Goal: Check status: Check status

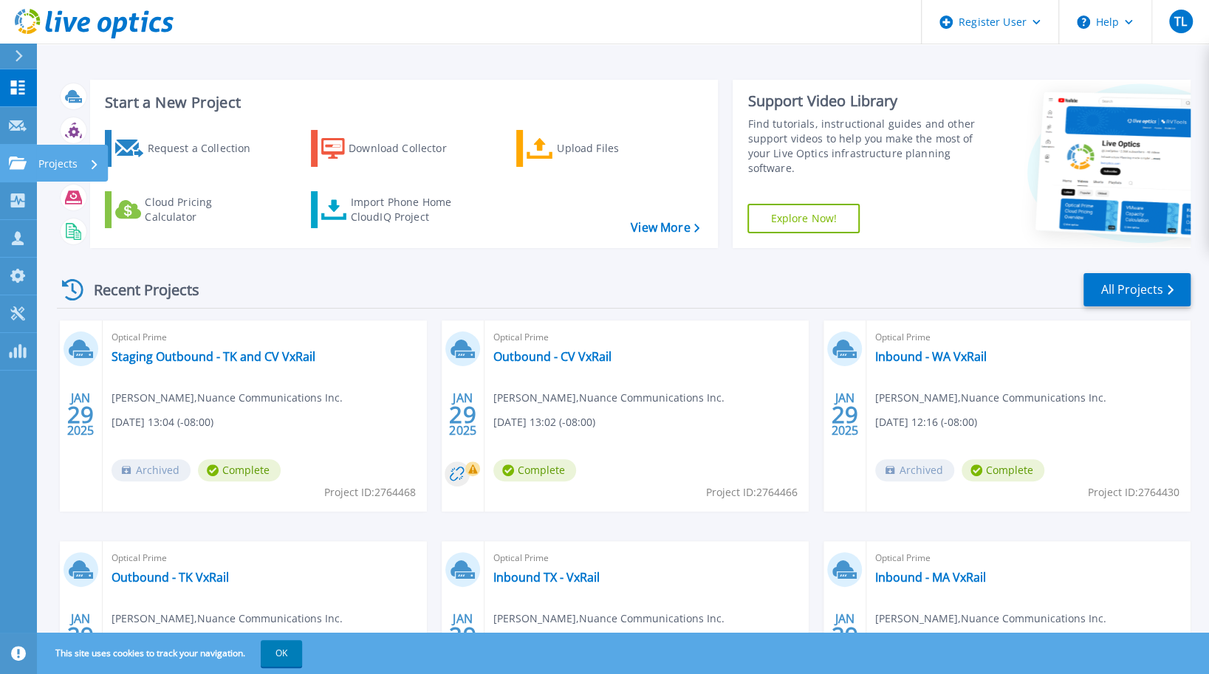
click at [23, 162] on icon at bounding box center [18, 163] width 18 height 13
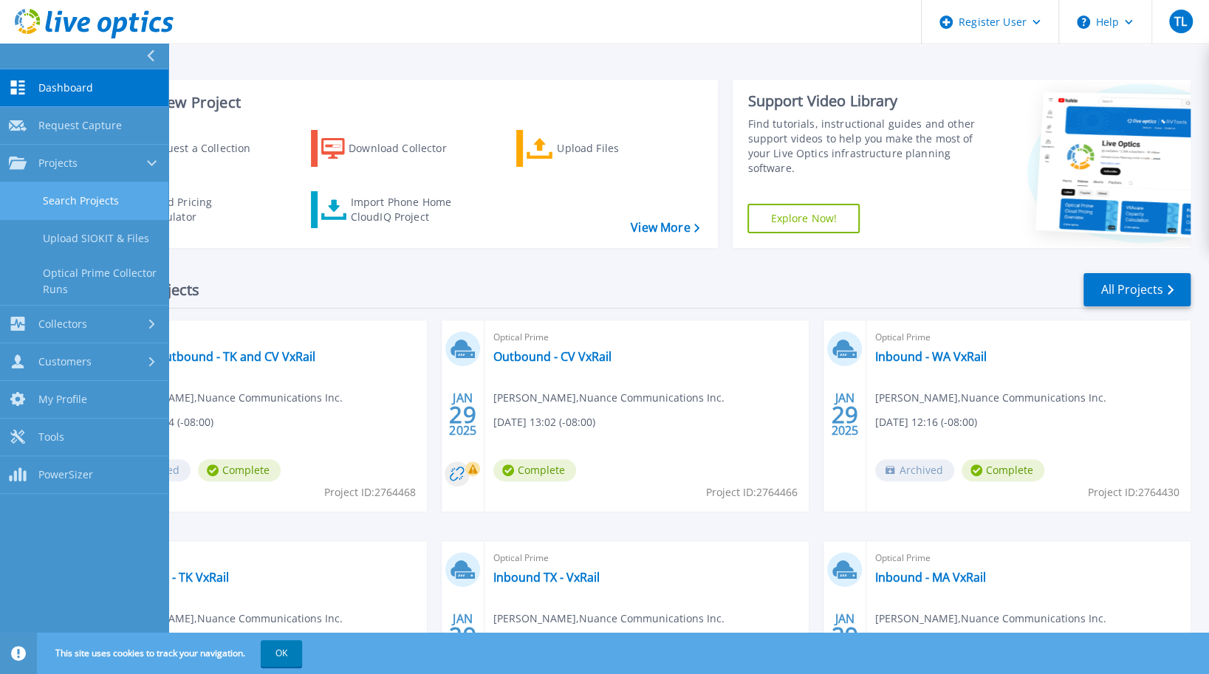
click at [107, 205] on link "Search Projects" at bounding box center [84, 201] width 168 height 38
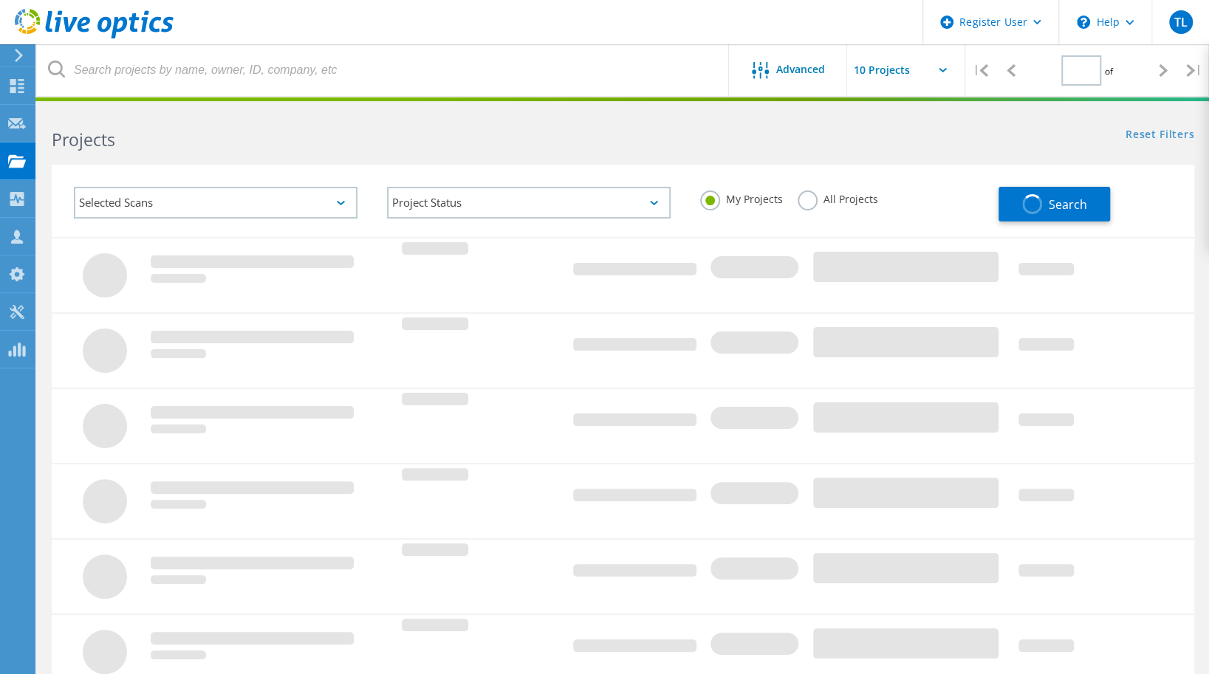
type input "1"
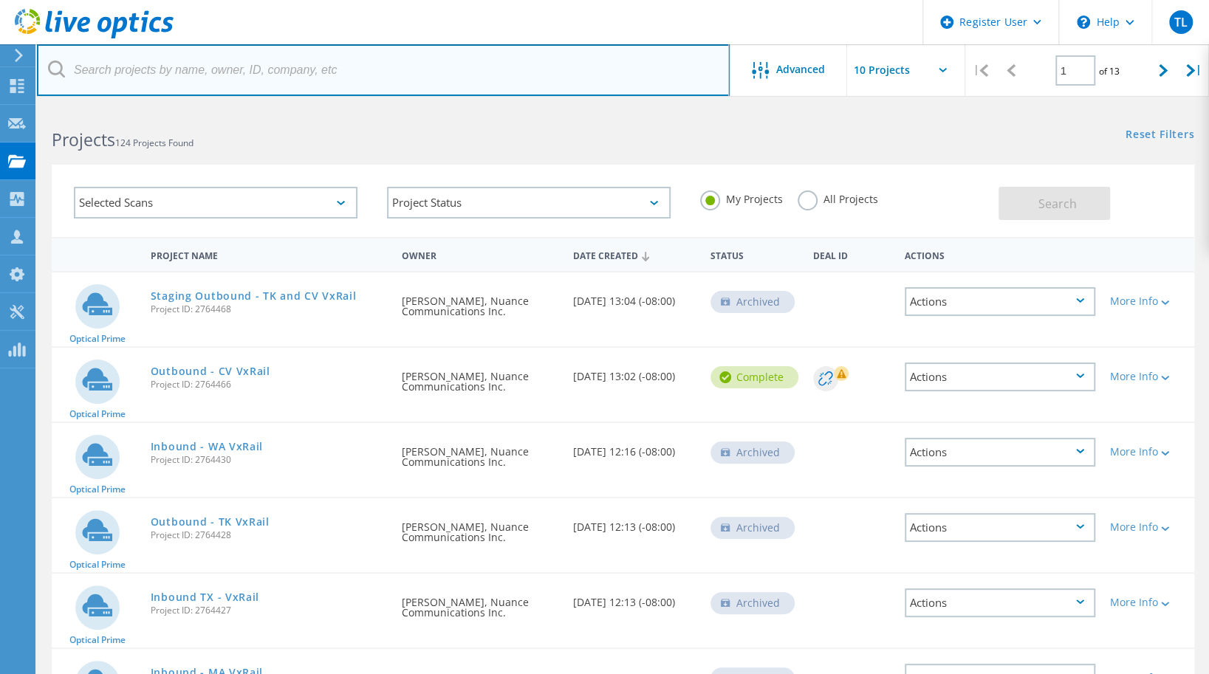
click at [129, 65] on input "text" at bounding box center [383, 70] width 693 height 52
paste input "3015278"
type input "3015278"
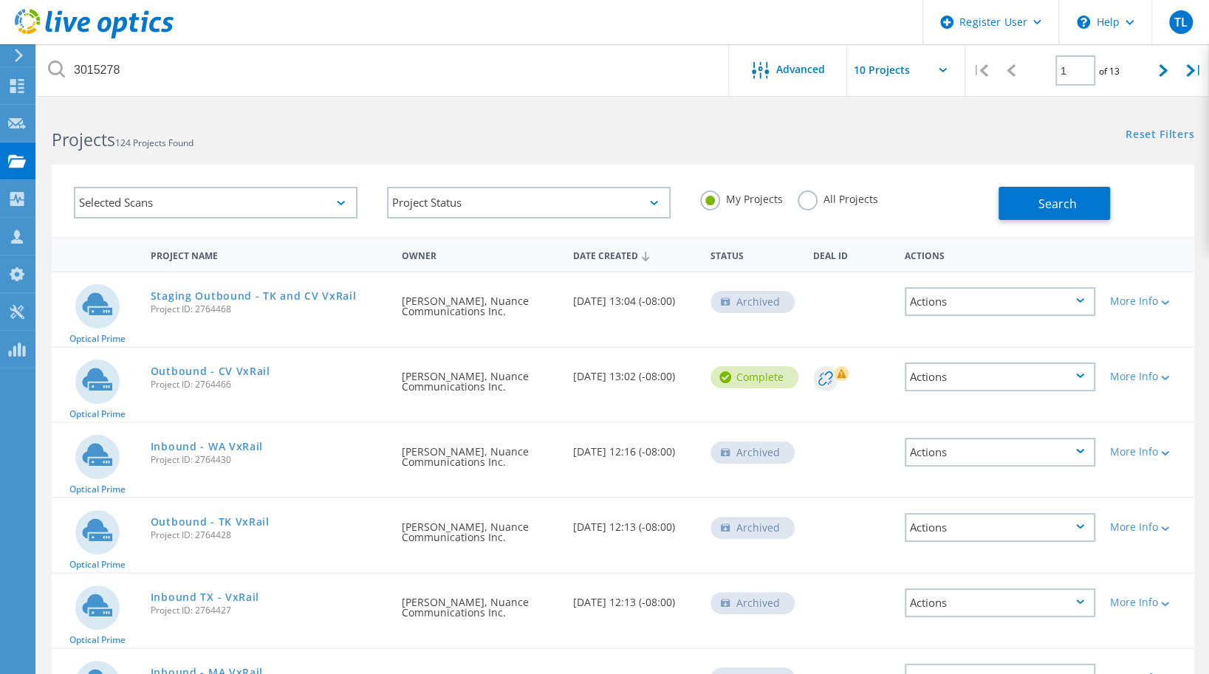
click at [834, 198] on label "All Projects" at bounding box center [837, 197] width 80 height 14
click at [0, 0] on input "All Projects" at bounding box center [0, 0] width 0 height 0
click at [1040, 208] on span "Search" at bounding box center [1057, 204] width 38 height 16
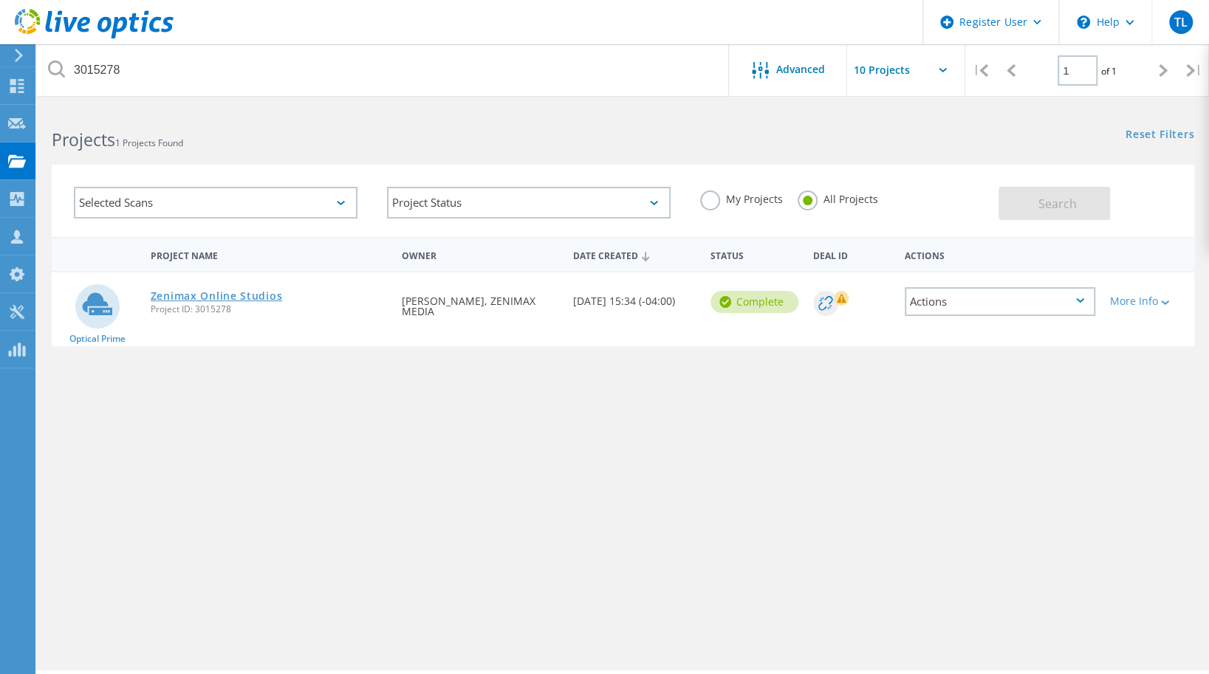
click at [214, 297] on link "Zenimax Online Studios" at bounding box center [216, 296] width 131 height 10
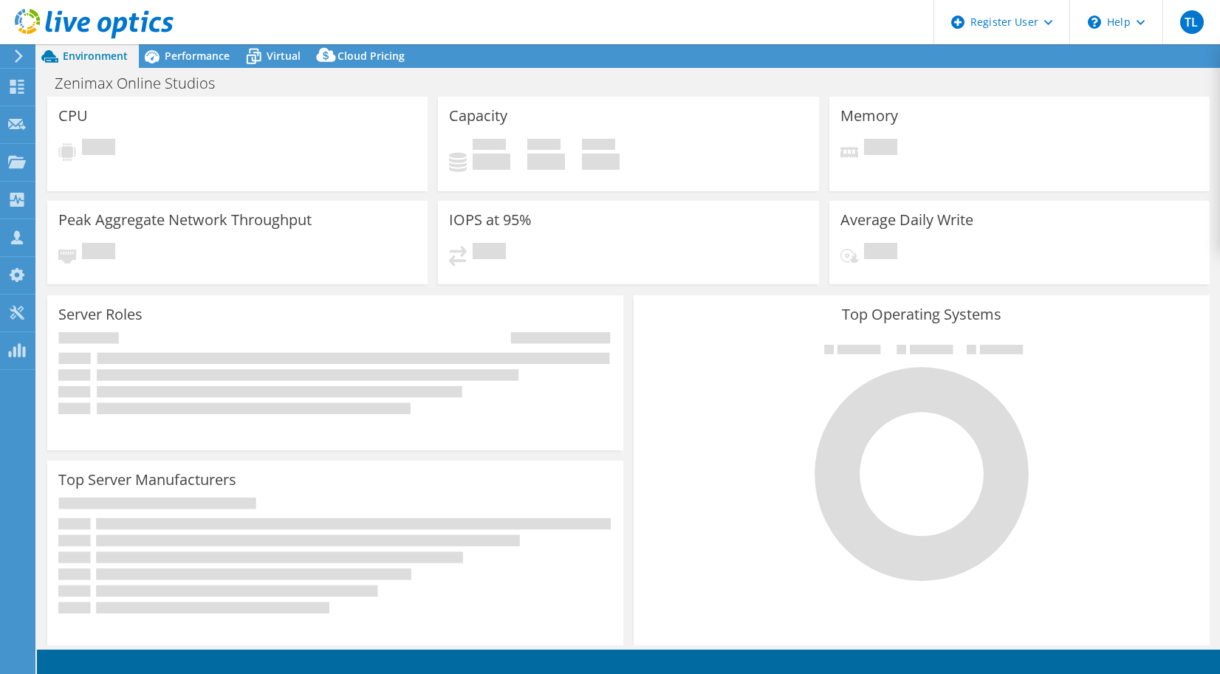
select select "USD"
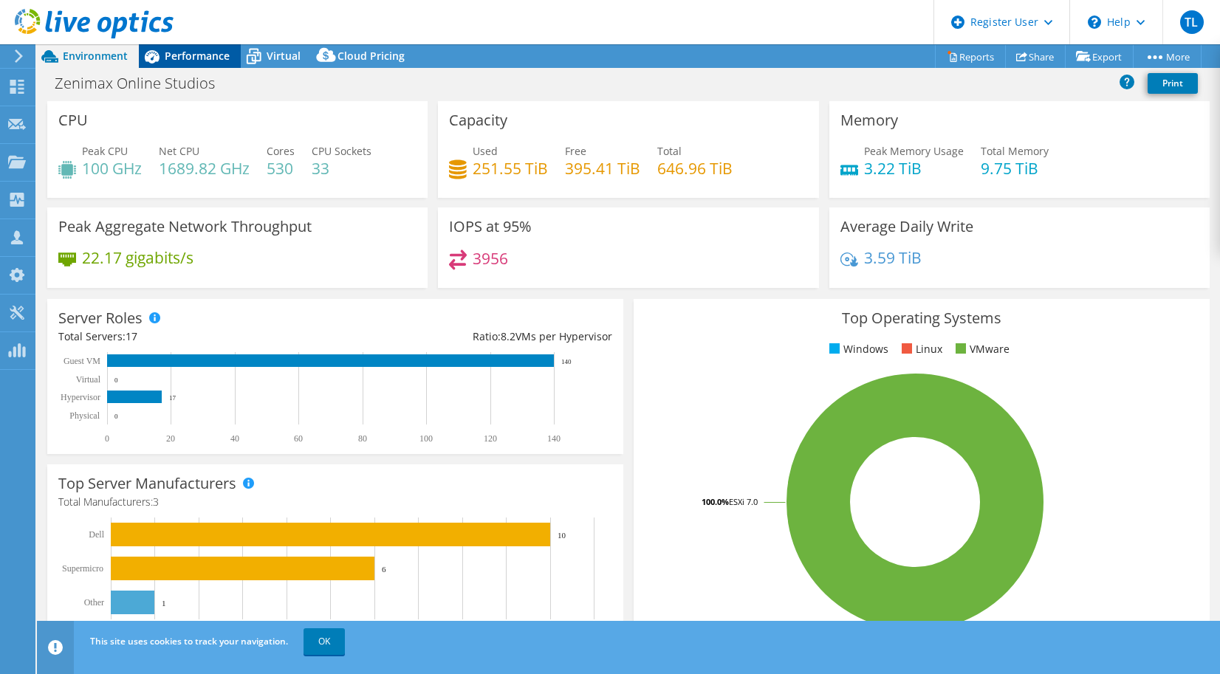
click at [212, 56] on span "Performance" at bounding box center [197, 56] width 65 height 14
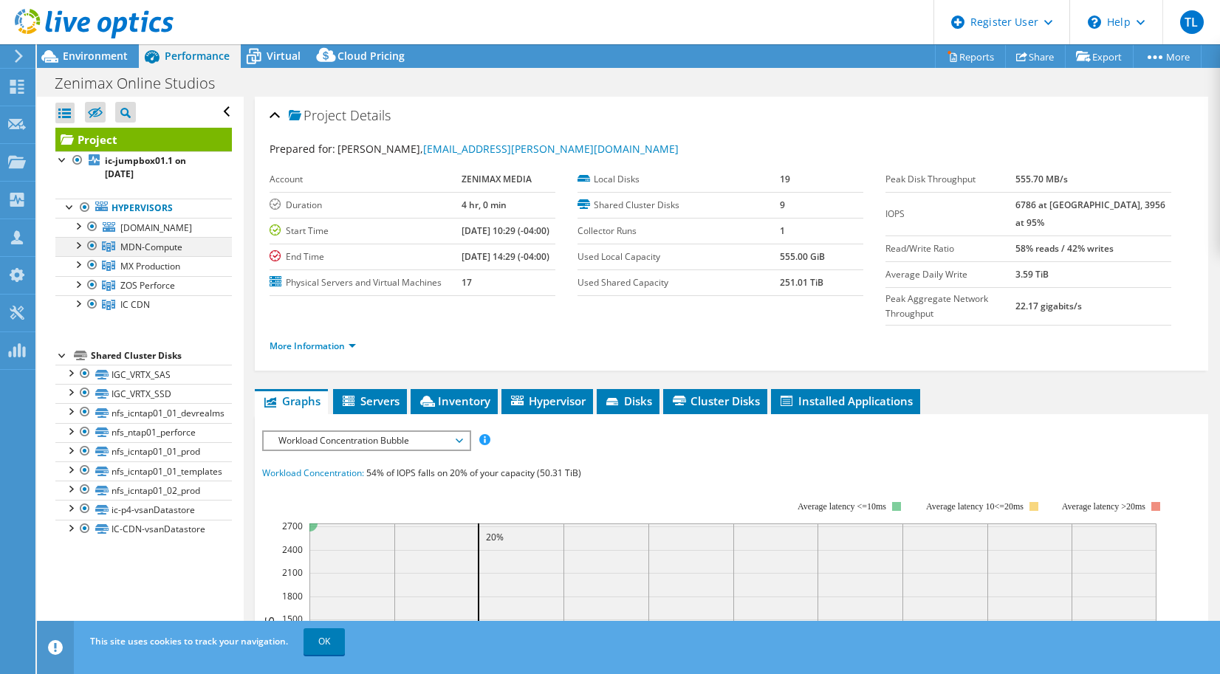
click at [81, 252] on div at bounding box center [77, 244] width 15 height 15
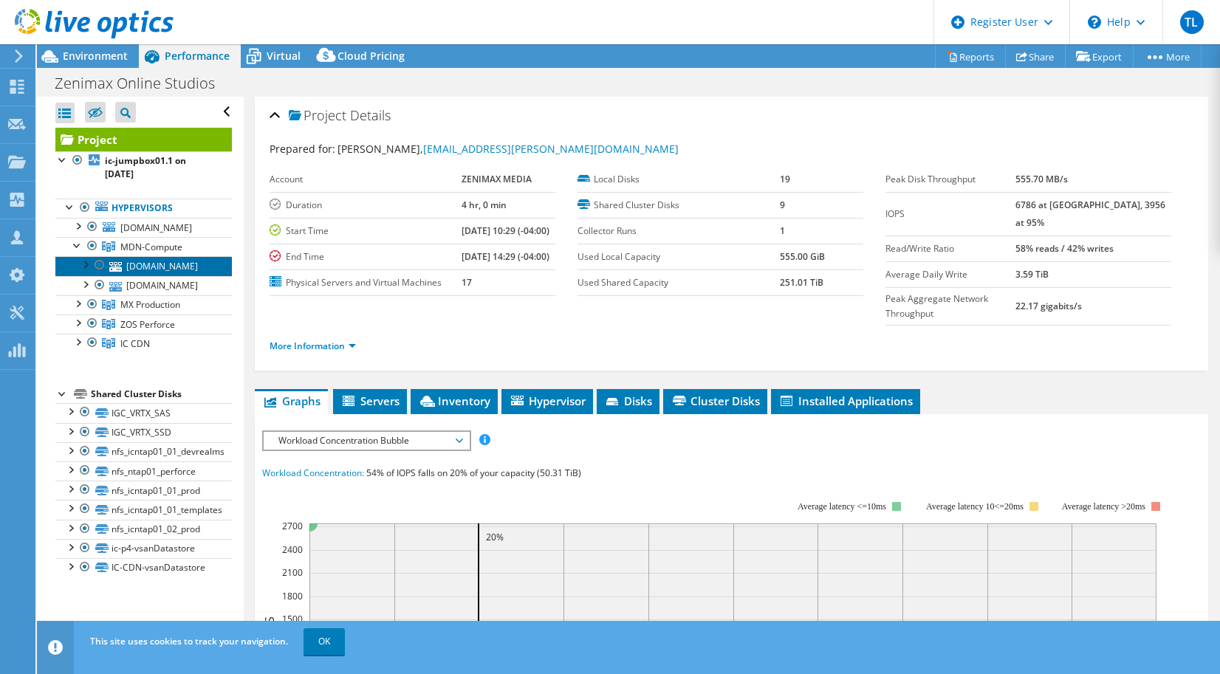
click at [190, 275] on link "[DOMAIN_NAME]" at bounding box center [143, 265] width 176 height 19
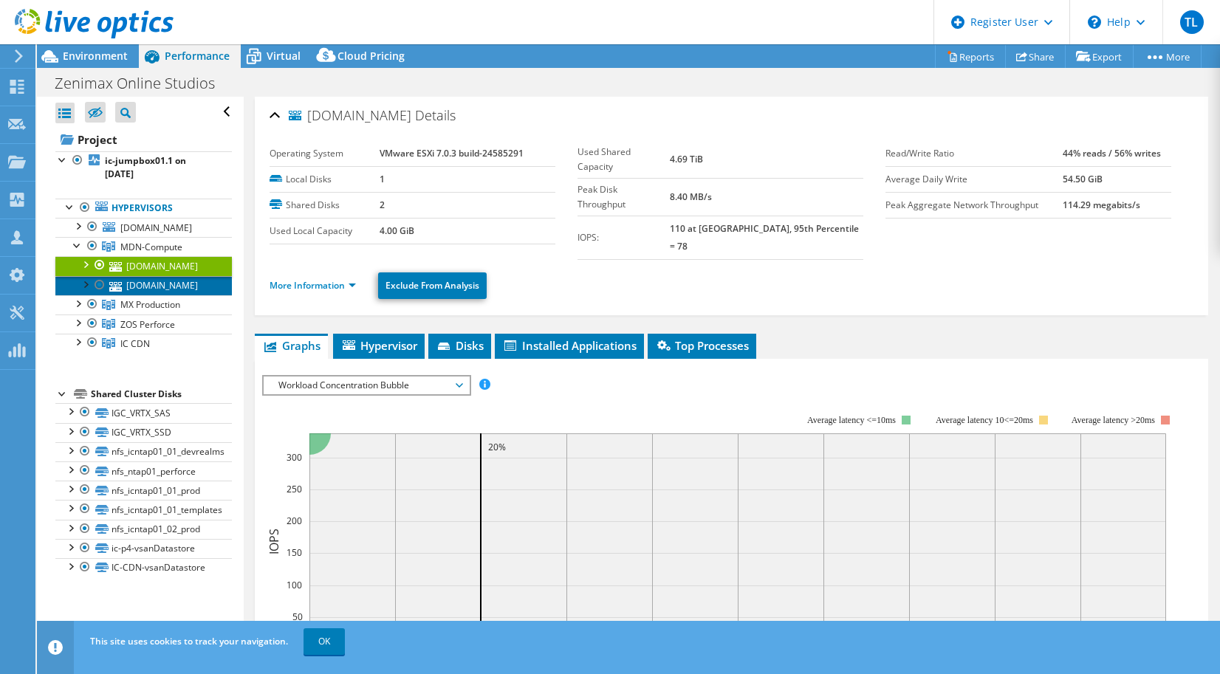
click at [184, 295] on link "[DOMAIN_NAME]" at bounding box center [143, 285] width 176 height 19
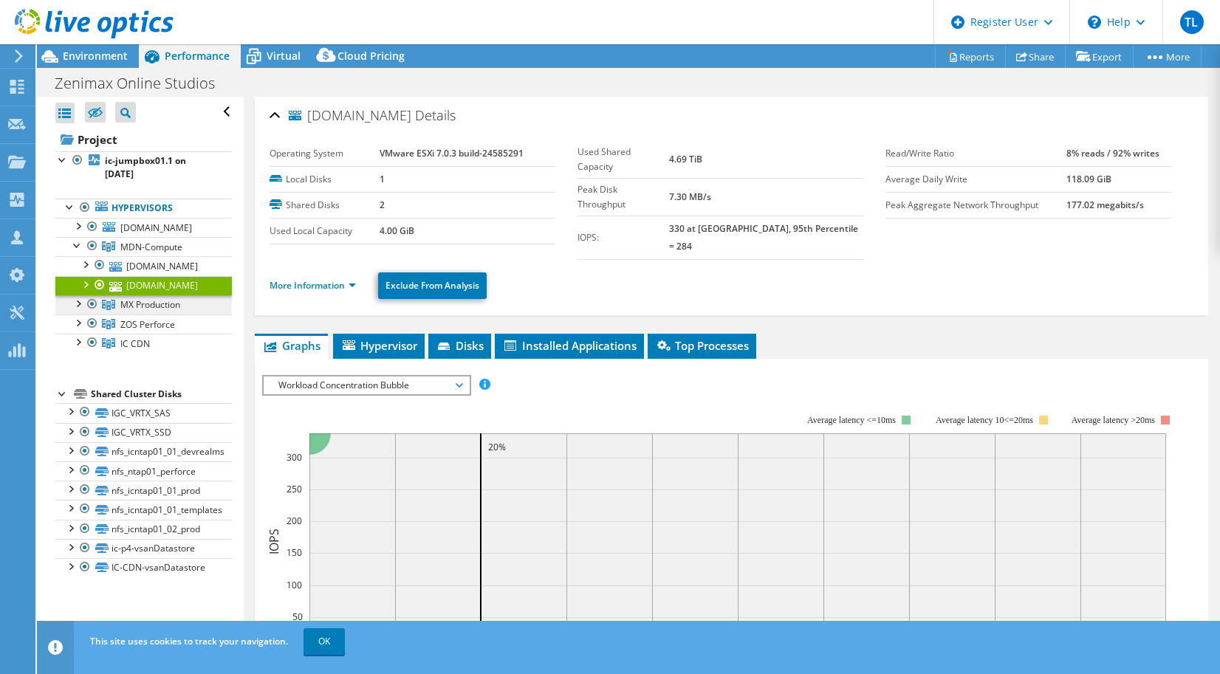
click at [142, 253] on span "MX Production" at bounding box center [151, 247] width 62 height 13
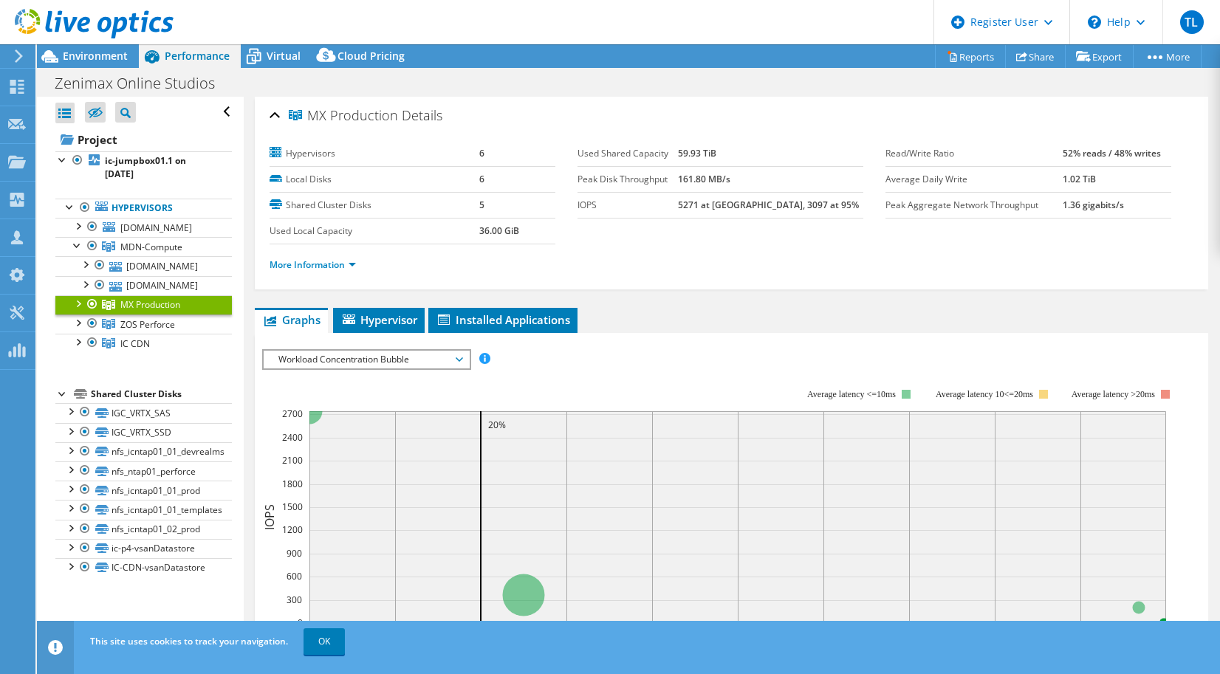
click at [78, 310] on div at bounding box center [77, 302] width 15 height 15
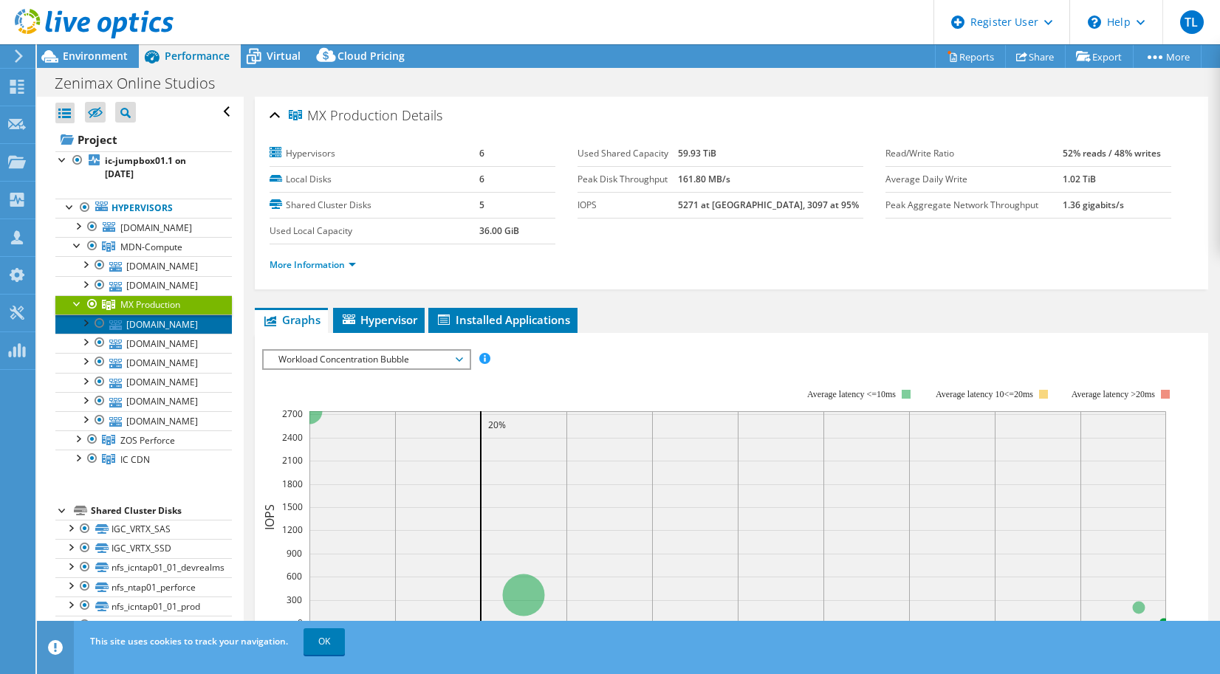
click at [178, 334] on link "[DOMAIN_NAME]" at bounding box center [143, 324] width 176 height 19
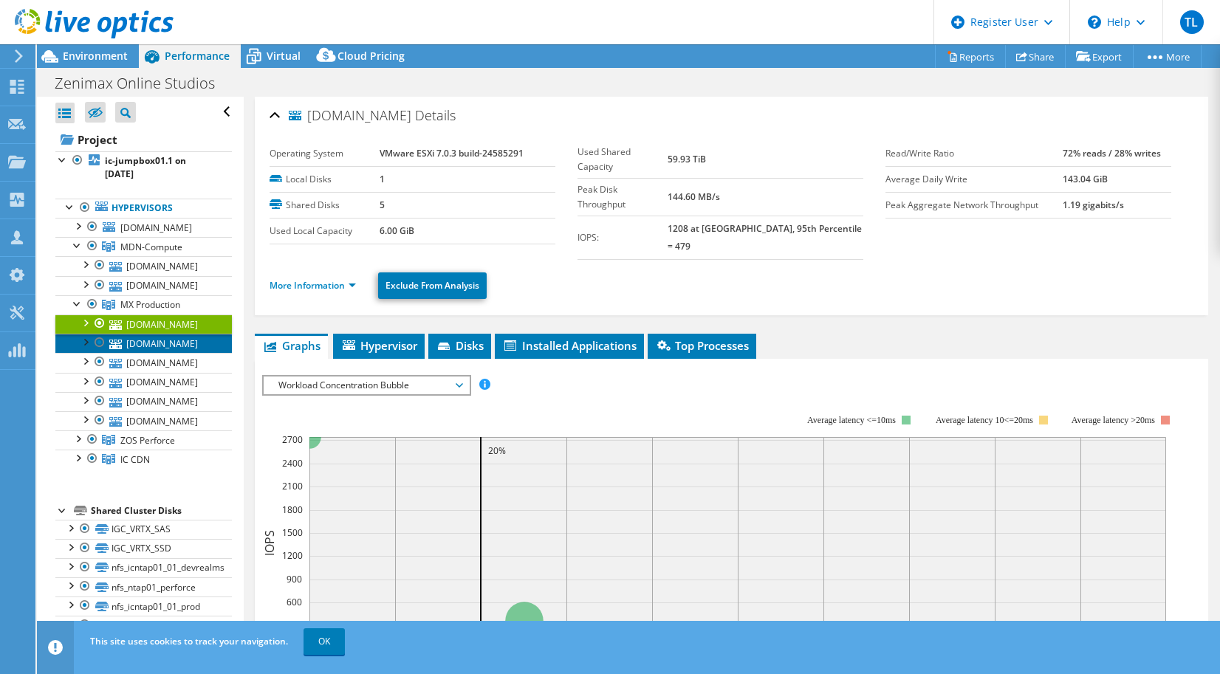
click at [171, 353] on link "[DOMAIN_NAME]" at bounding box center [143, 343] width 176 height 19
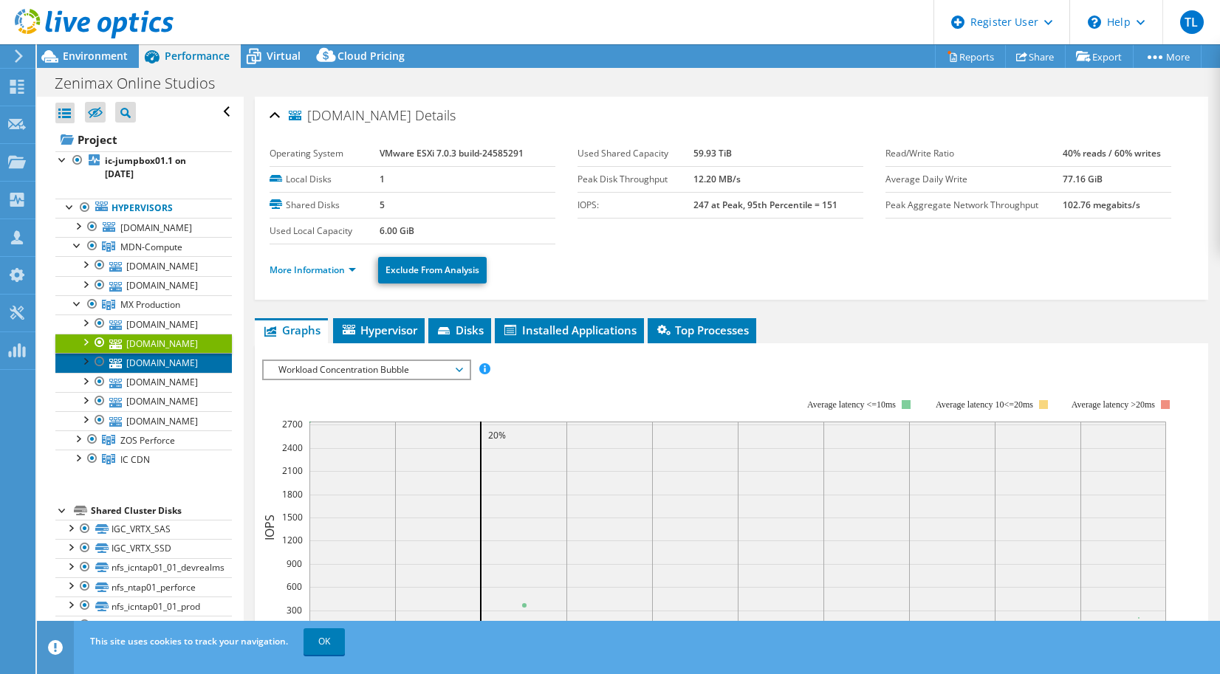
click at [168, 372] on link "[DOMAIN_NAME]" at bounding box center [143, 362] width 176 height 19
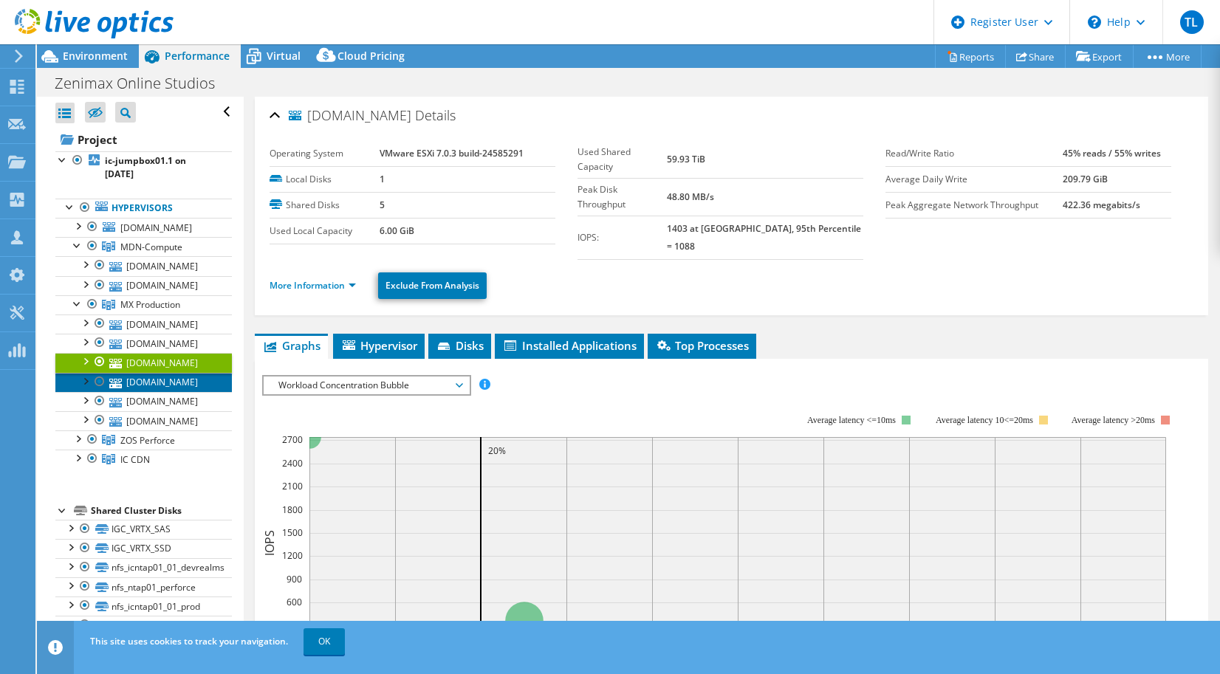
click at [176, 392] on link "[DOMAIN_NAME]" at bounding box center [143, 382] width 176 height 19
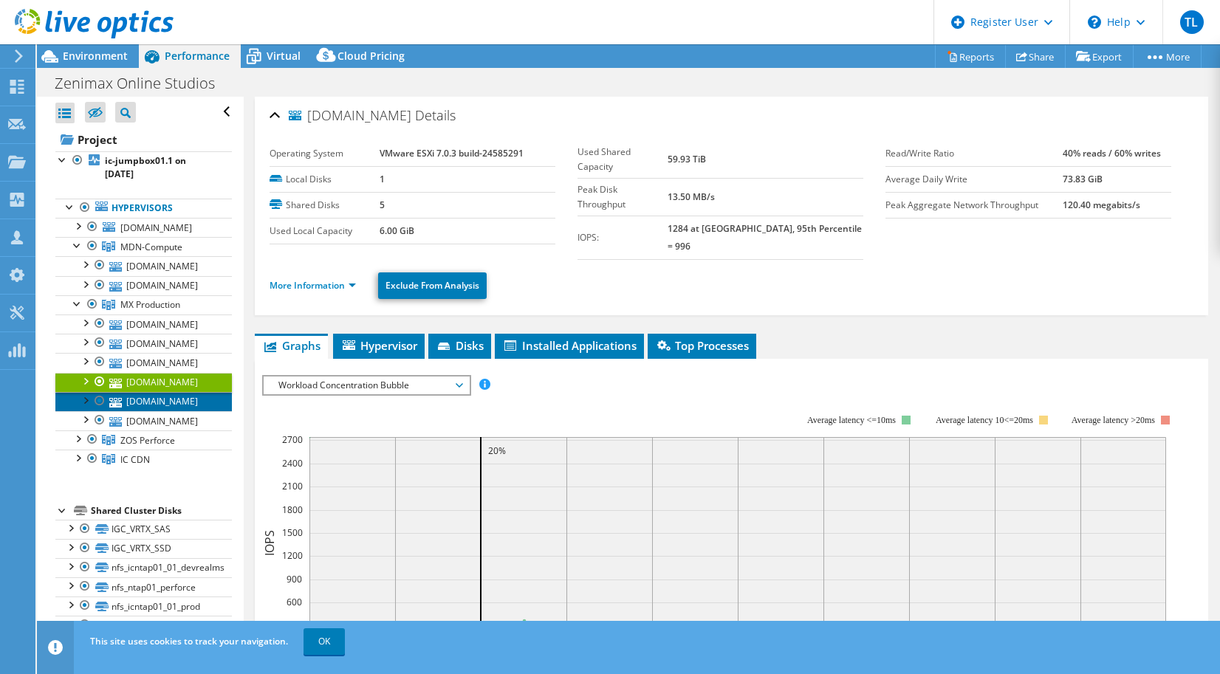
click at [172, 411] on link "[DOMAIN_NAME]" at bounding box center [143, 401] width 176 height 19
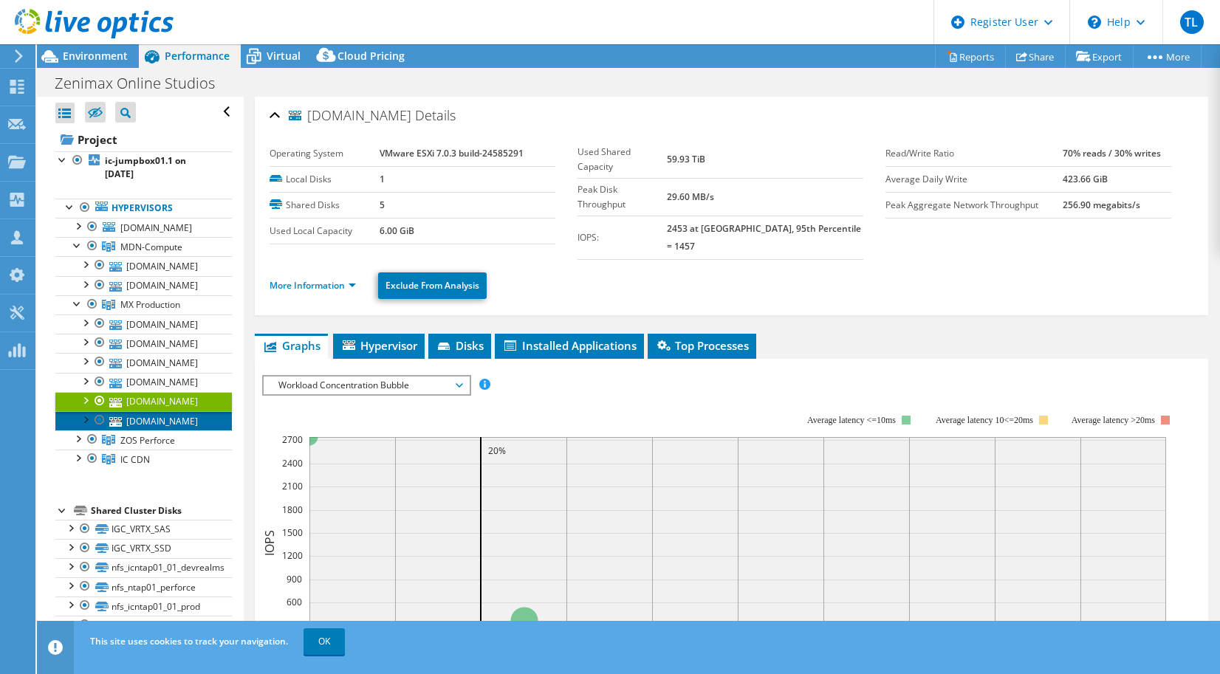
click at [170, 430] on link "[DOMAIN_NAME]" at bounding box center [143, 420] width 176 height 19
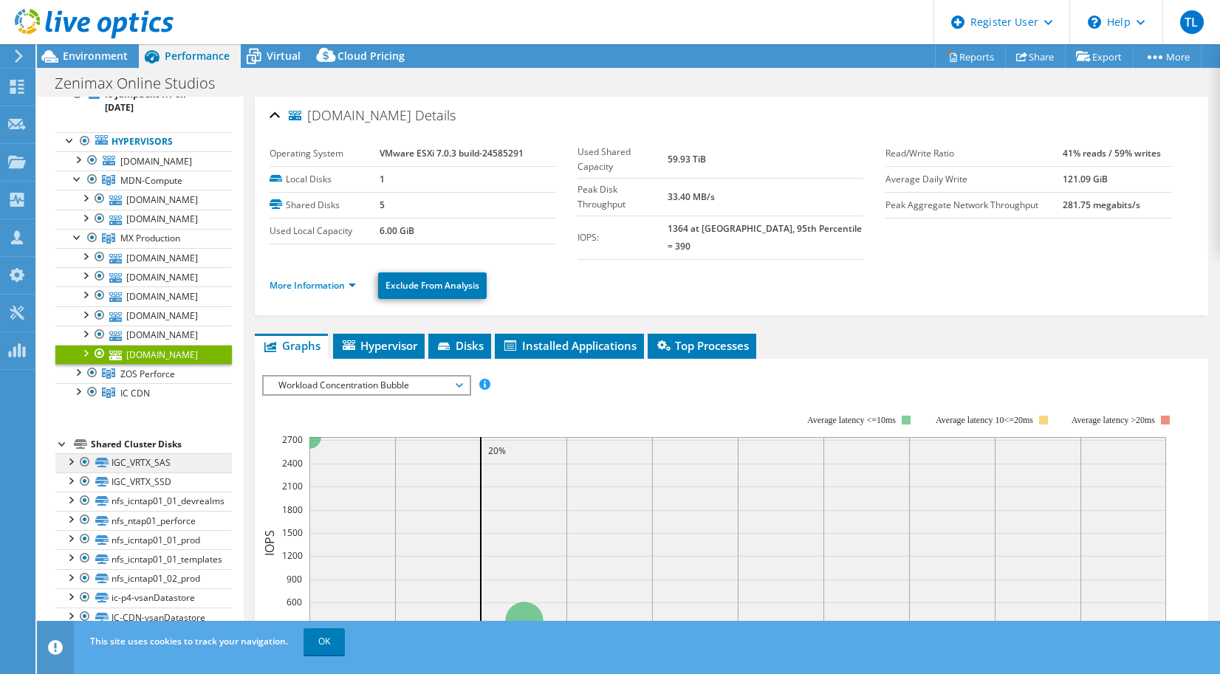
scroll to position [193, 0]
click at [82, 364] on div at bounding box center [77, 371] width 15 height 15
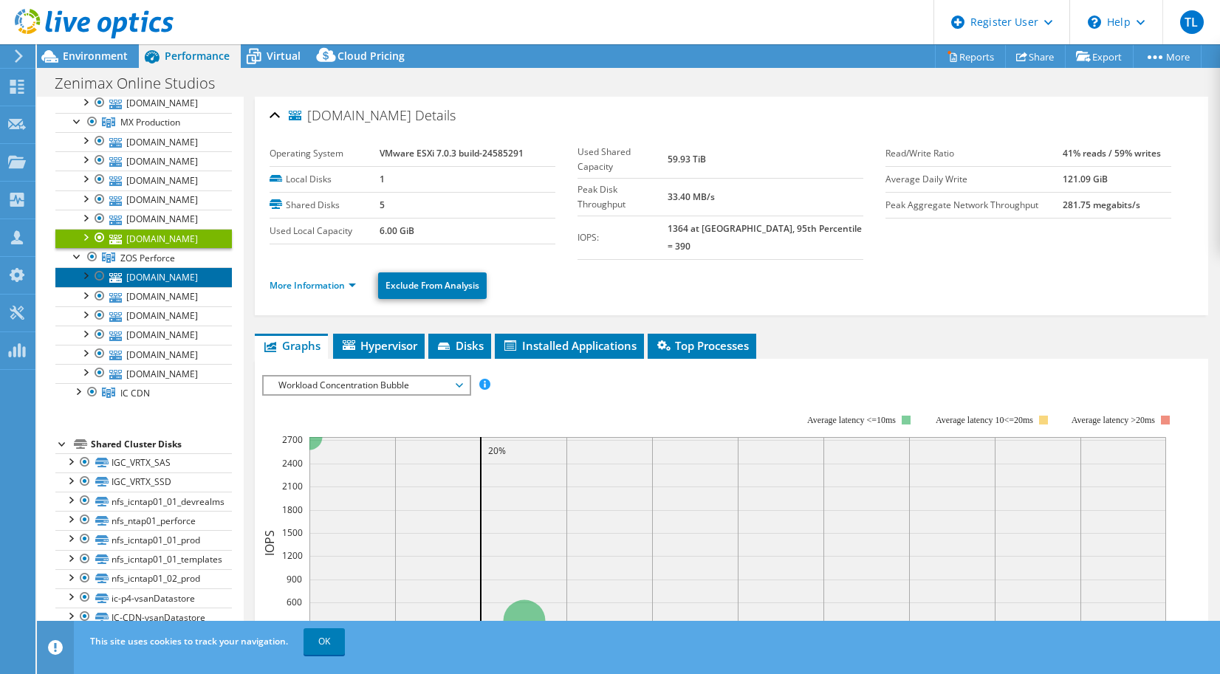
click at [185, 286] on link "[DOMAIN_NAME]" at bounding box center [143, 276] width 176 height 19
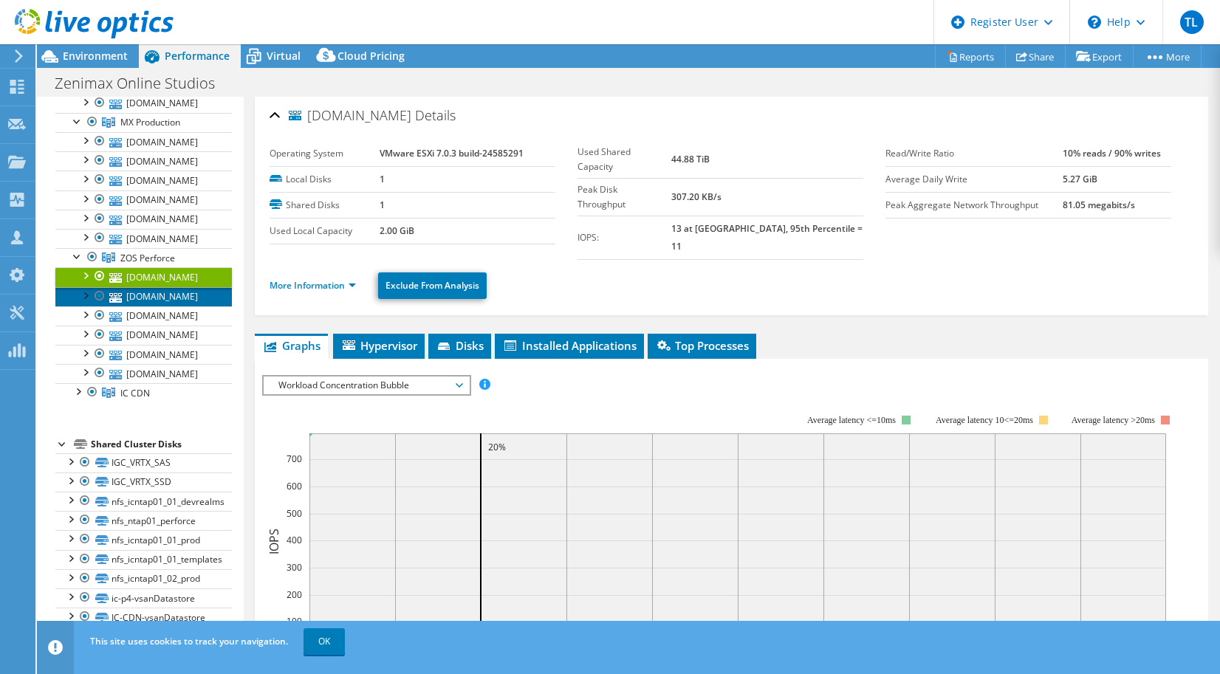
click at [182, 306] on link "[DOMAIN_NAME]" at bounding box center [143, 296] width 176 height 19
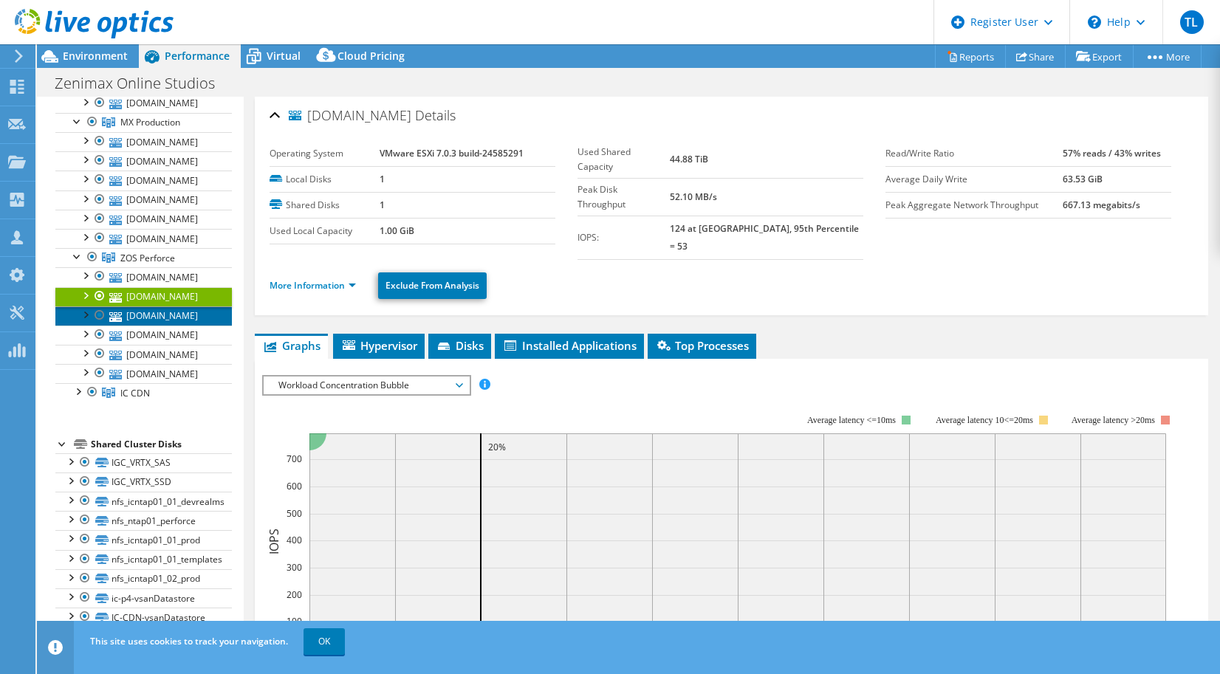
click at [162, 326] on link "[DOMAIN_NAME]" at bounding box center [143, 315] width 176 height 19
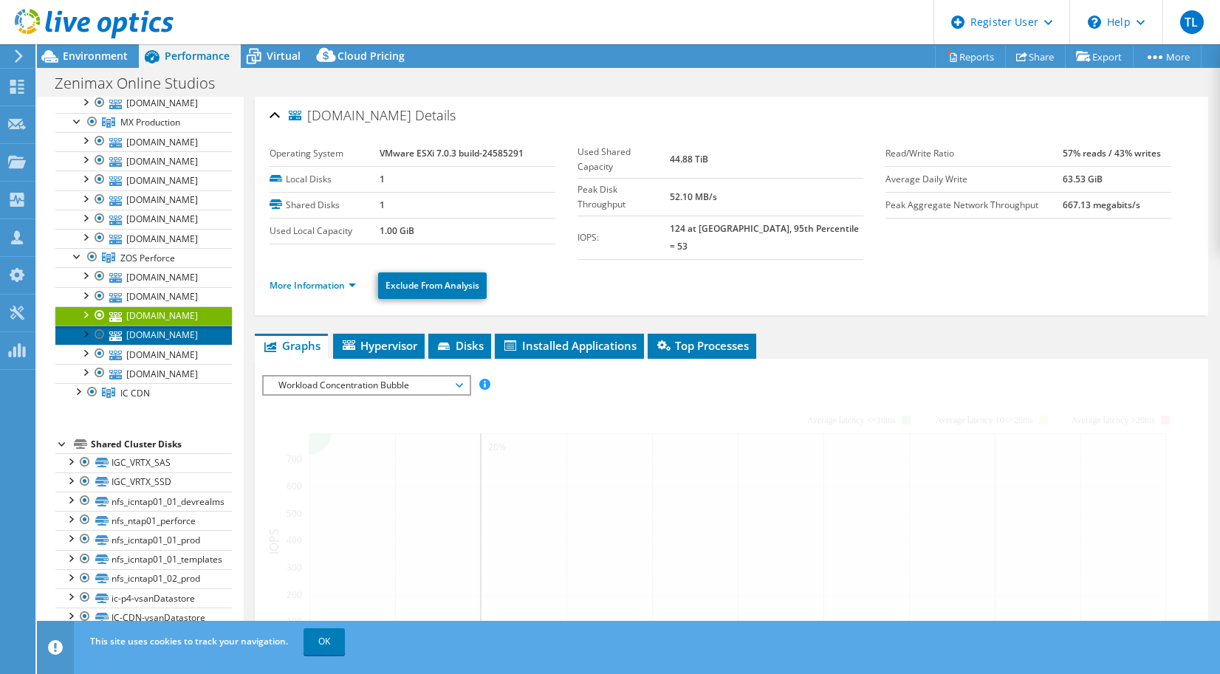
click at [171, 345] on link "[DOMAIN_NAME]" at bounding box center [143, 335] width 176 height 19
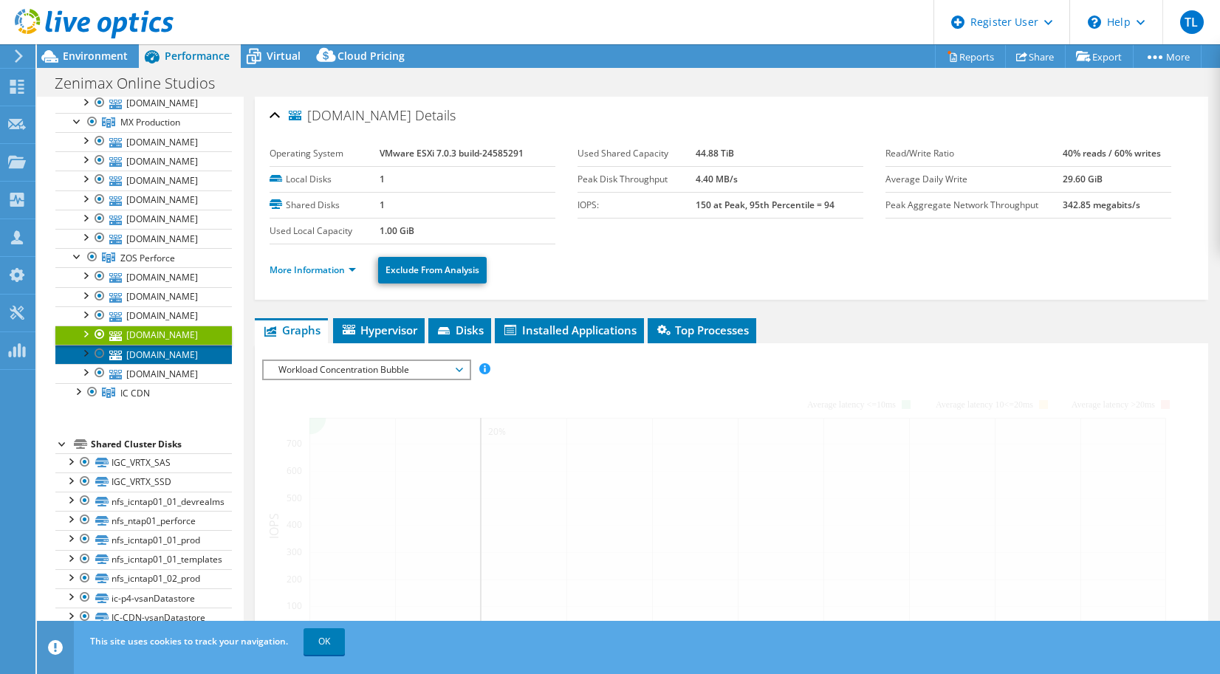
click at [177, 364] on link "[DOMAIN_NAME]" at bounding box center [143, 354] width 176 height 19
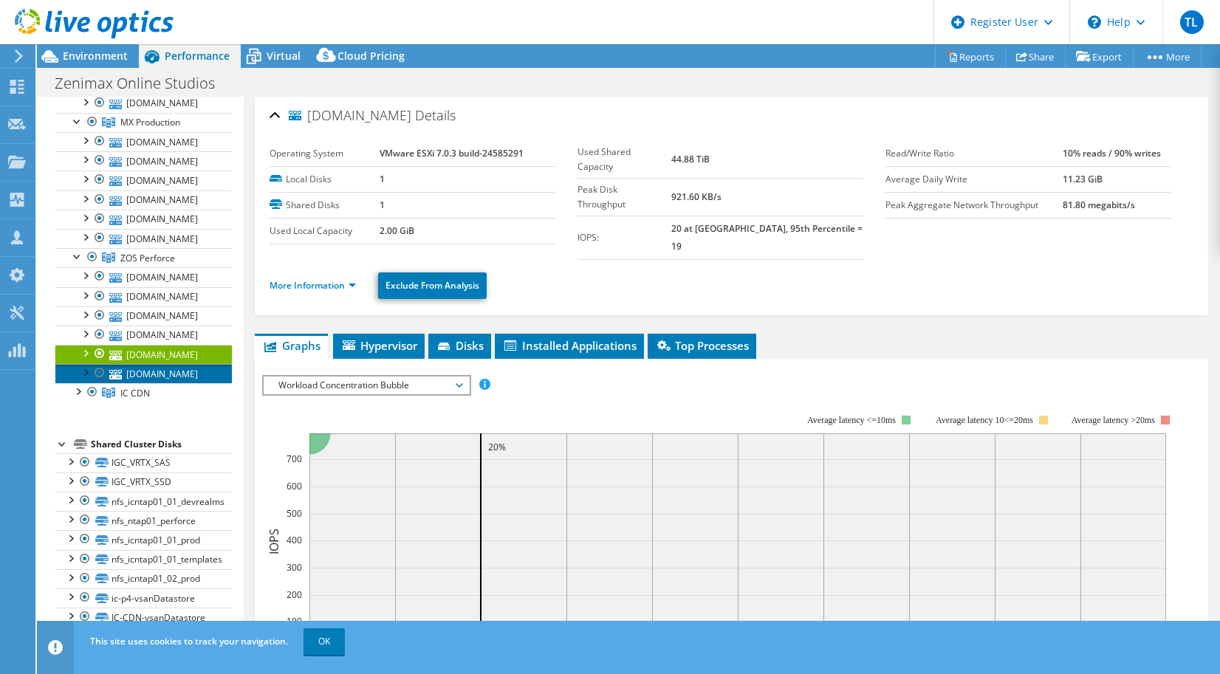
click at [182, 383] on link "[DOMAIN_NAME]" at bounding box center [143, 373] width 176 height 19
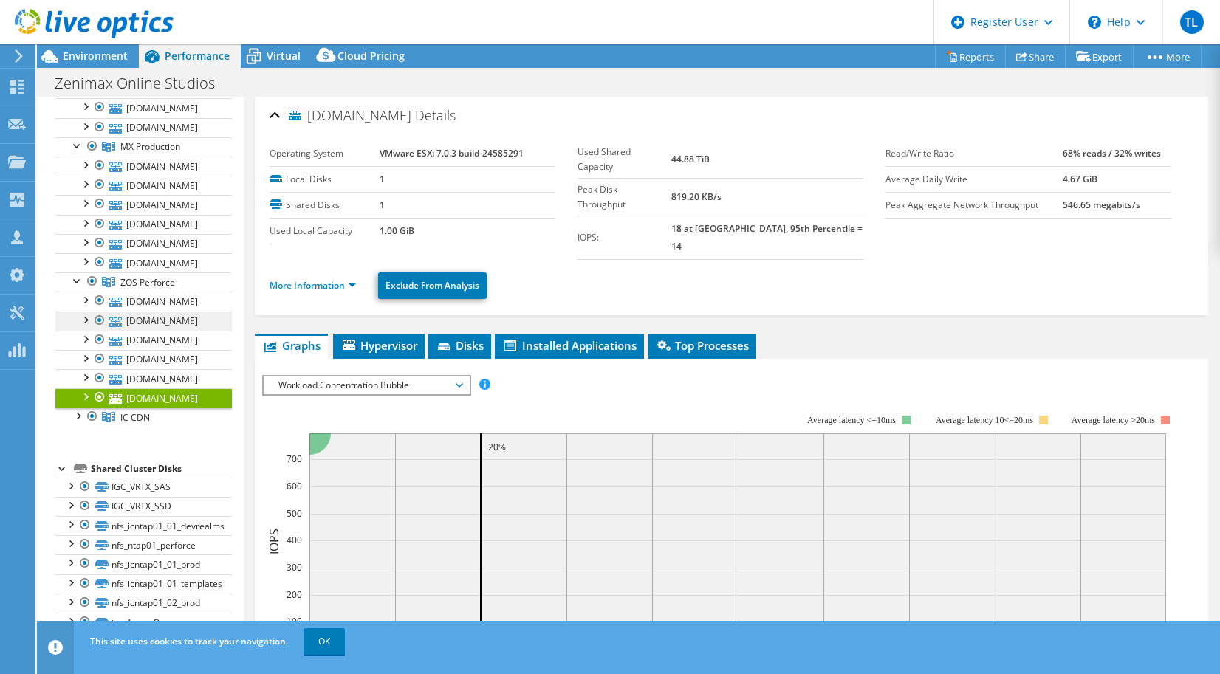
scroll to position [0, 0]
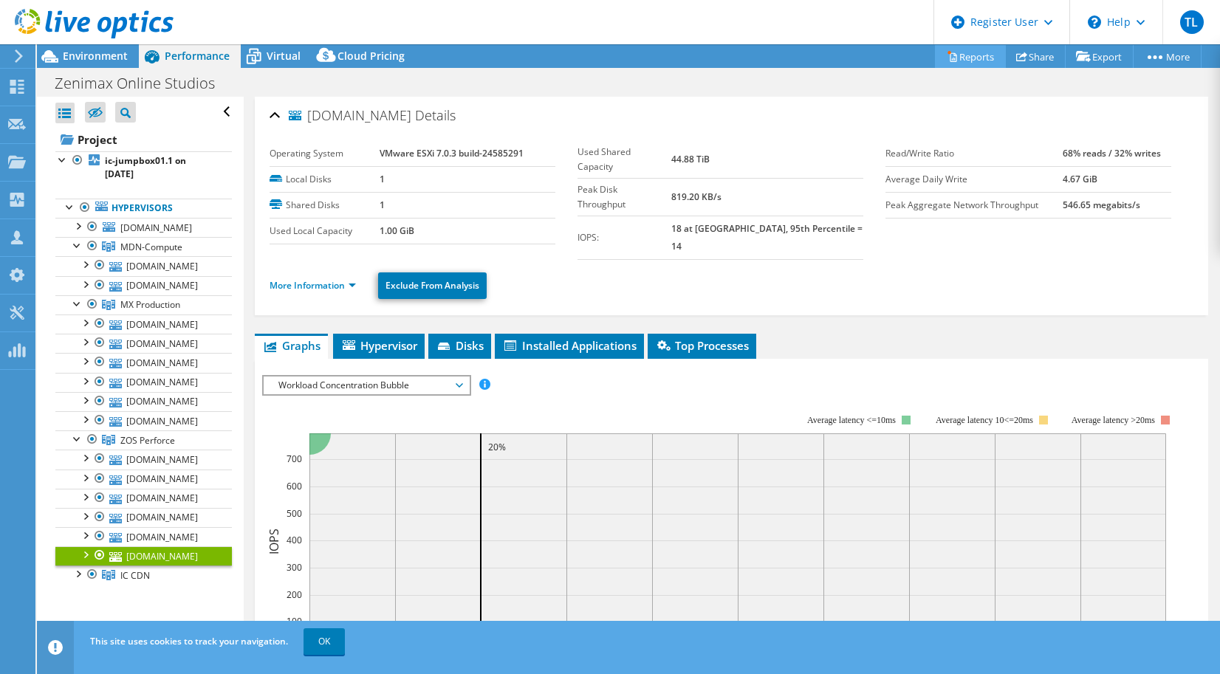
click at [977, 55] on link "Reports" at bounding box center [970, 56] width 71 height 23
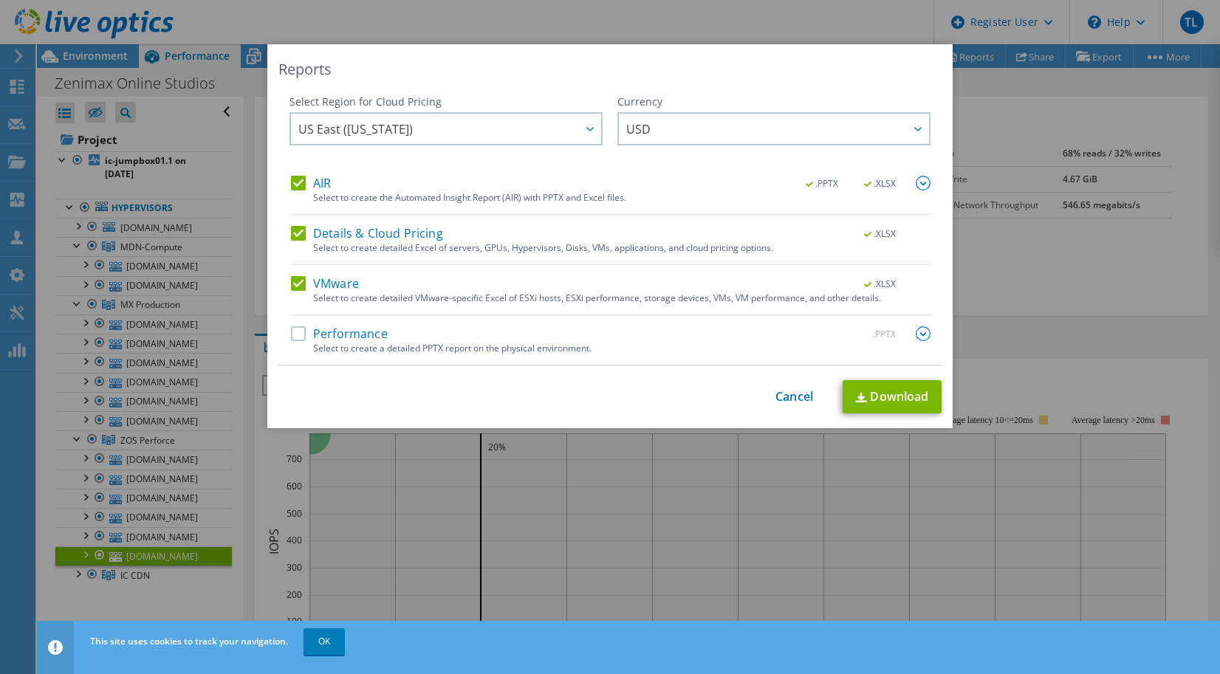
click at [361, 328] on label "Performance" at bounding box center [339, 333] width 97 height 15
click at [0, 0] on input "Performance" at bounding box center [0, 0] width 0 height 0
click at [775, 392] on link "Cancel" at bounding box center [794, 397] width 38 height 14
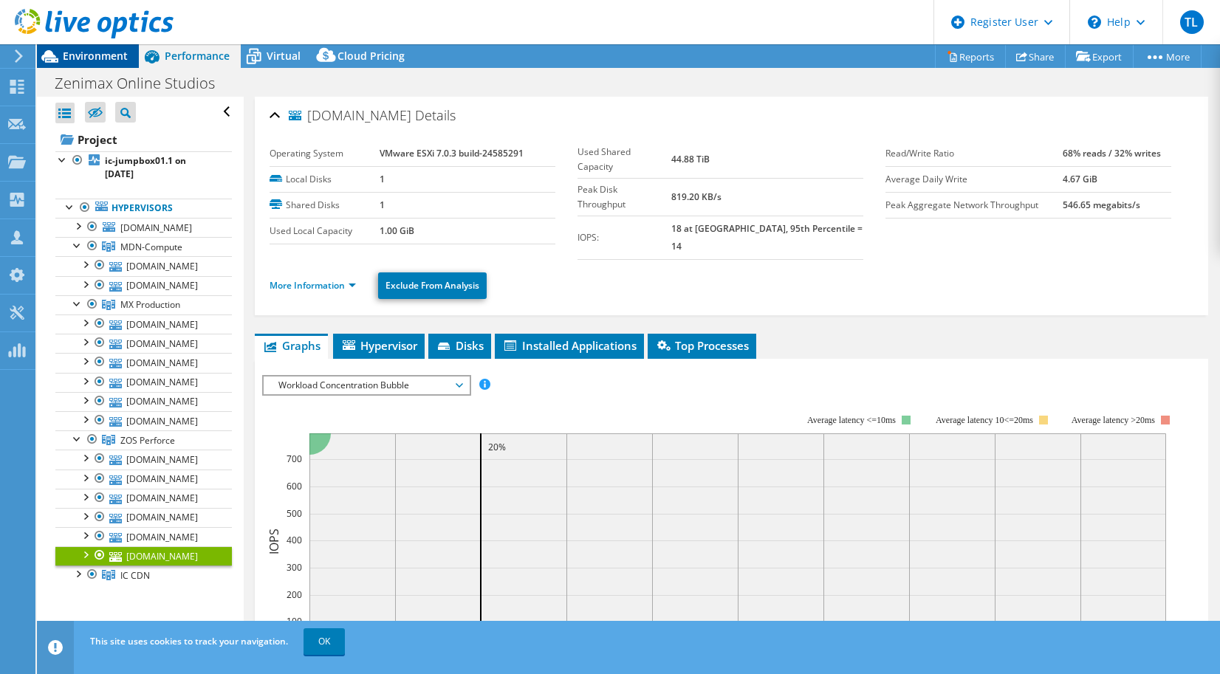
click at [101, 66] on div "Environment" at bounding box center [88, 56] width 102 height 24
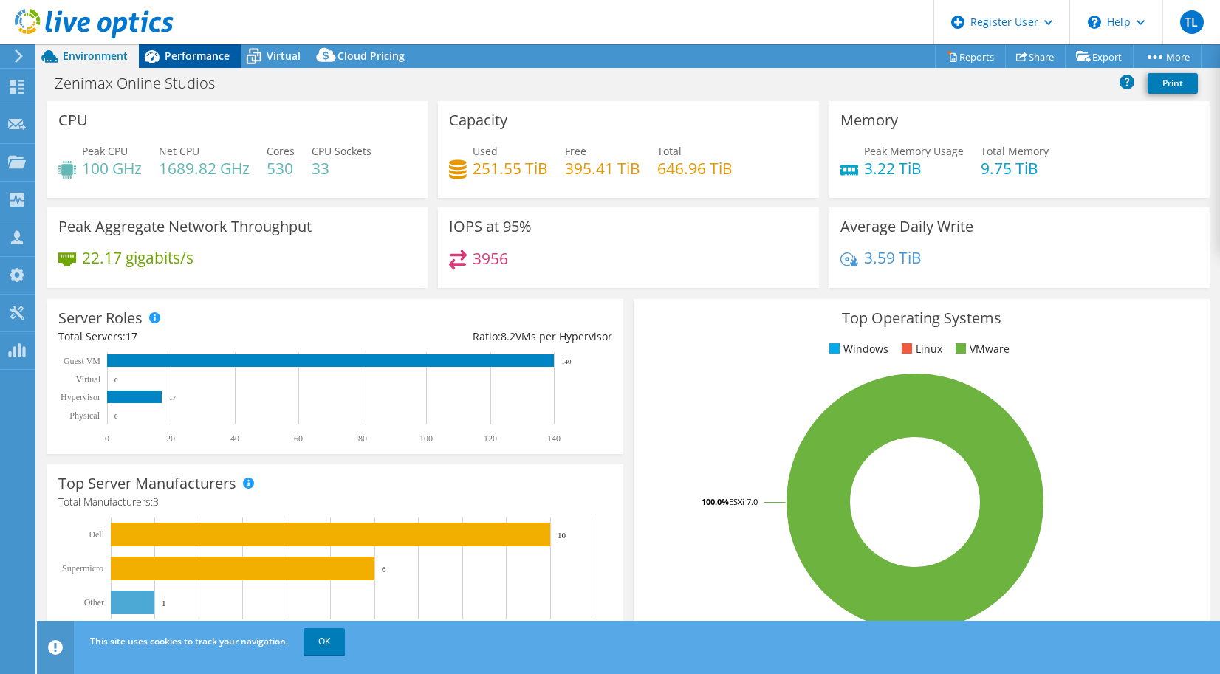
click at [185, 53] on span "Performance" at bounding box center [197, 56] width 65 height 14
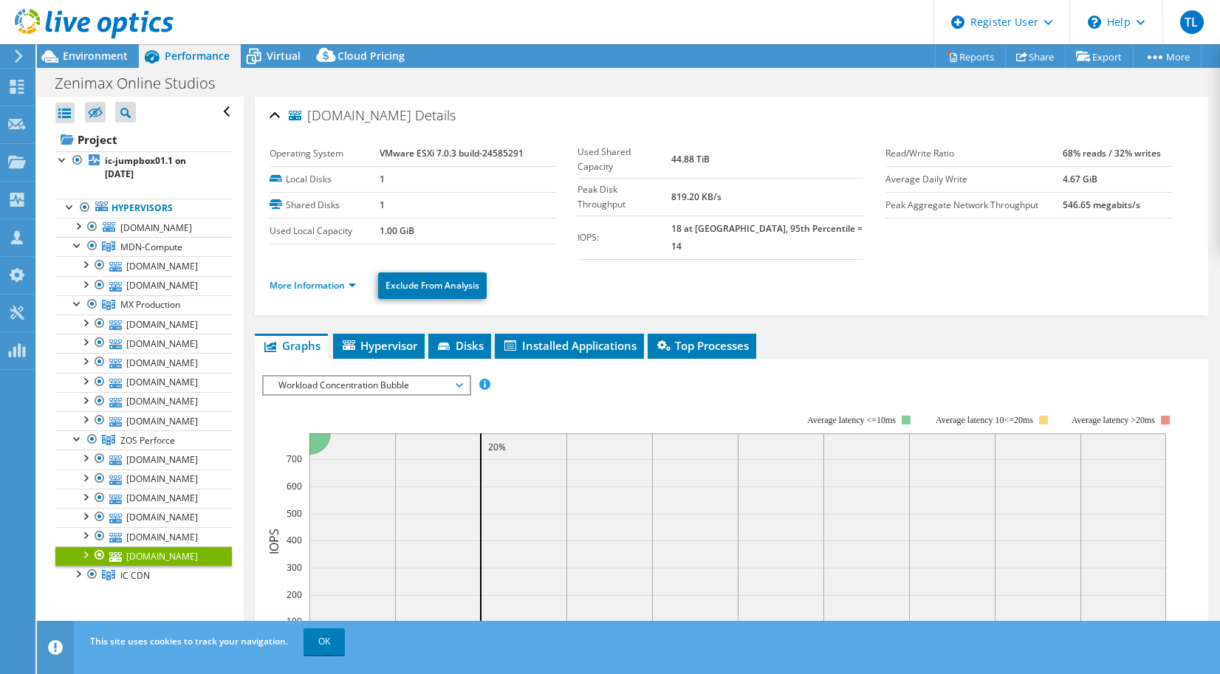
click at [97, 47] on div at bounding box center [87, 24] width 174 height 49
click at [95, 49] on span "Environment" at bounding box center [95, 56] width 65 height 14
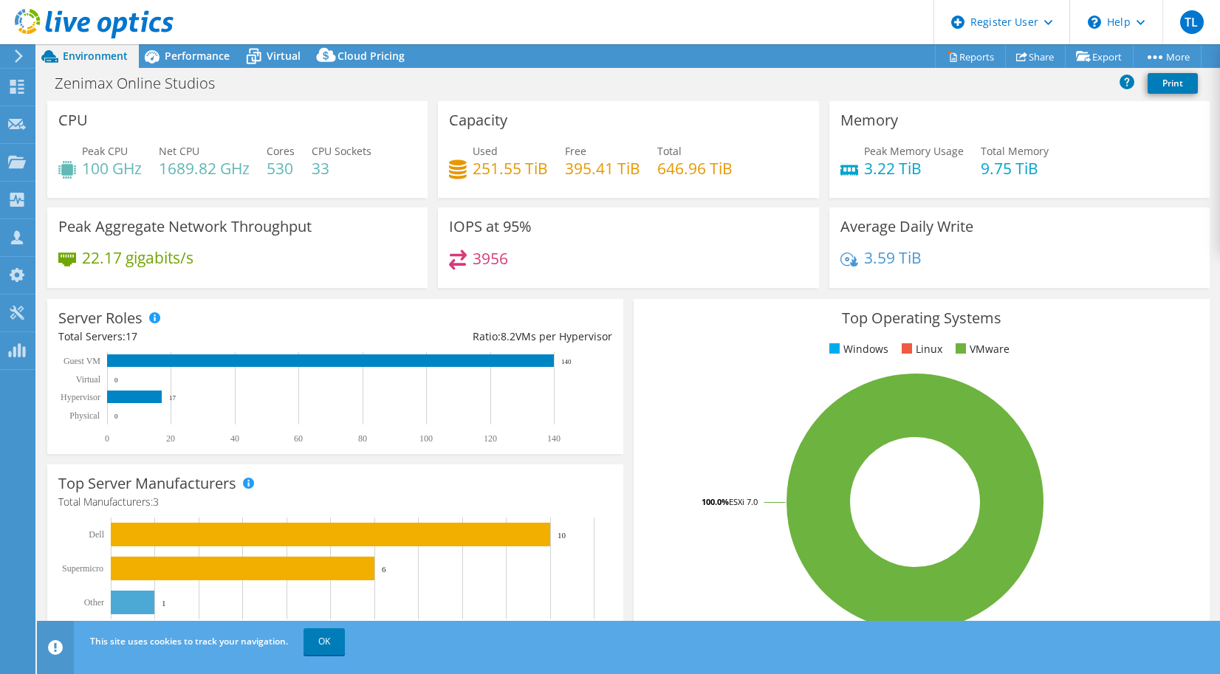
click at [205, 44] on header "TL Dell User [PERSON_NAME] [EMAIL_ADDRESS][DOMAIN_NAME] Dell My Profile Log Out…" at bounding box center [610, 22] width 1220 height 44
click at [202, 52] on span "Performance" at bounding box center [197, 56] width 65 height 14
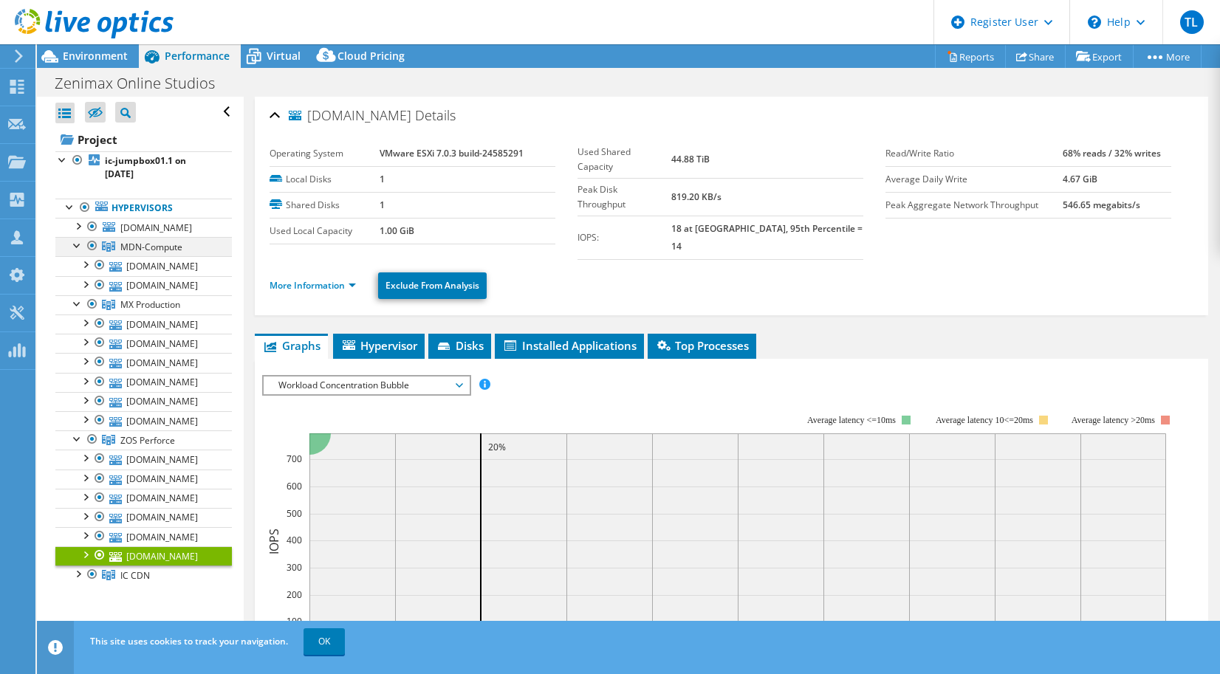
click at [70, 252] on div at bounding box center [77, 244] width 15 height 15
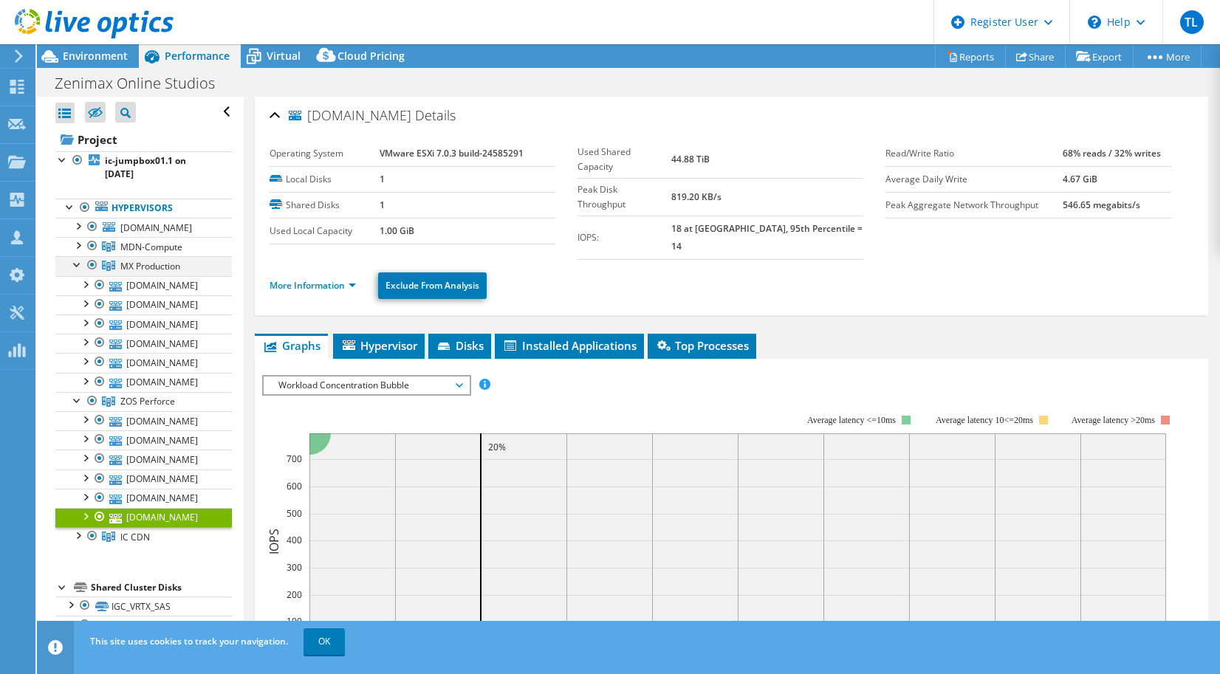
click at [80, 271] on div at bounding box center [77, 263] width 15 height 15
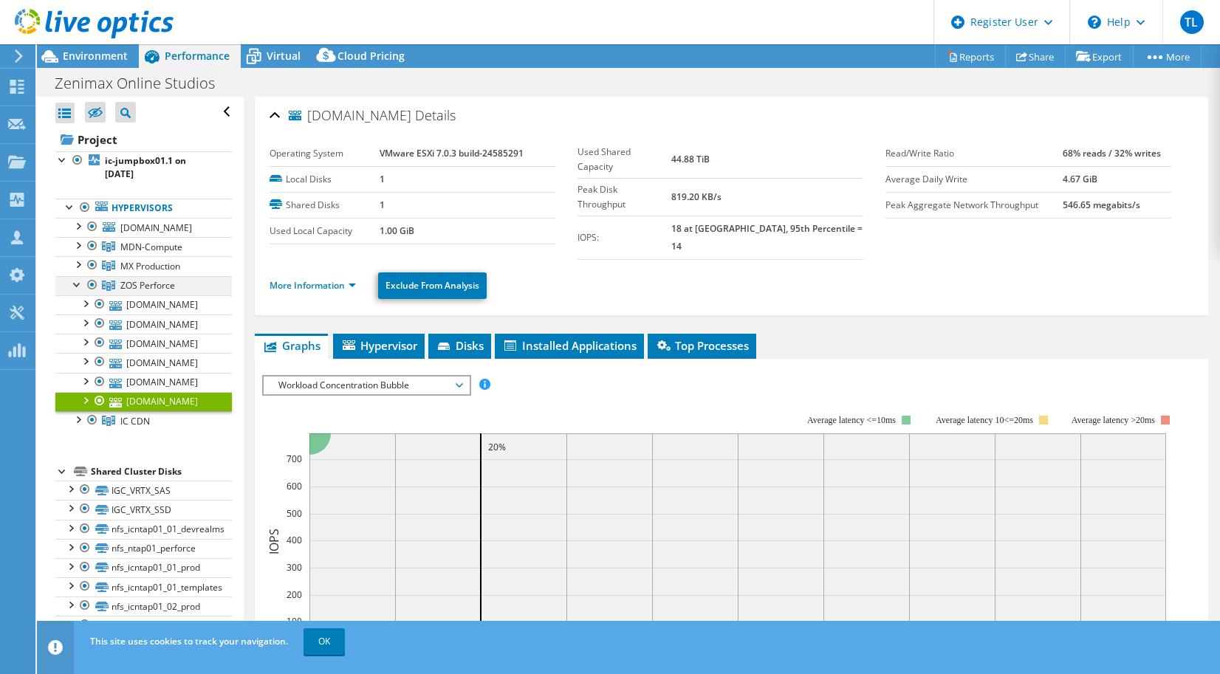
click at [78, 291] on div at bounding box center [77, 283] width 15 height 15
